Goal: Task Accomplishment & Management: Manage account settings

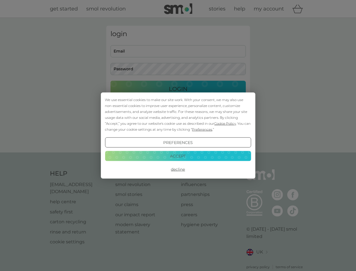
click at [226, 123] on span "Cookie Policy" at bounding box center [226, 123] width 22 height 4
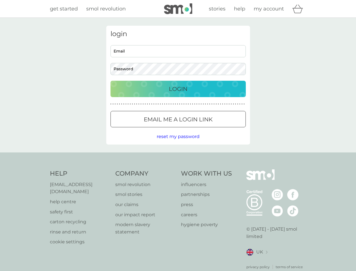
click at [202, 129] on div "login Email Password Login ● ● ● ● ● ● ● ● ● ● ● ● ● ● ● ● ● ● ● ● ● ● ● ● ● ● …" at bounding box center [178, 85] width 144 height 119
click at [178, 143] on div "login Email Password Login ● ● ● ● ● ● ● ● ● ● ● ● ● ● ● ● ● ● ● ● ● ● ● ● ● ● …" at bounding box center [178, 85] width 144 height 119
click at [178, 169] on div "Help [EMAIL_ADDRESS][DOMAIN_NAME] help centre safety first carton recycling rin…" at bounding box center [178, 219] width 257 height 100
click at [178, 156] on div "Help [EMAIL_ADDRESS][DOMAIN_NAME] help centre safety first carton recycling rin…" at bounding box center [178, 219] width 356 height 134
